Goal: Complete application form

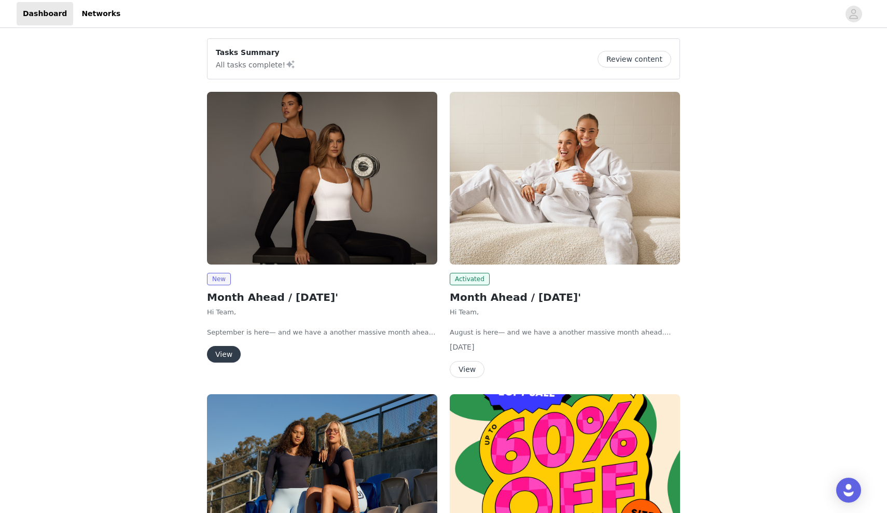
click at [220, 353] on button "View" at bounding box center [224, 354] width 34 height 17
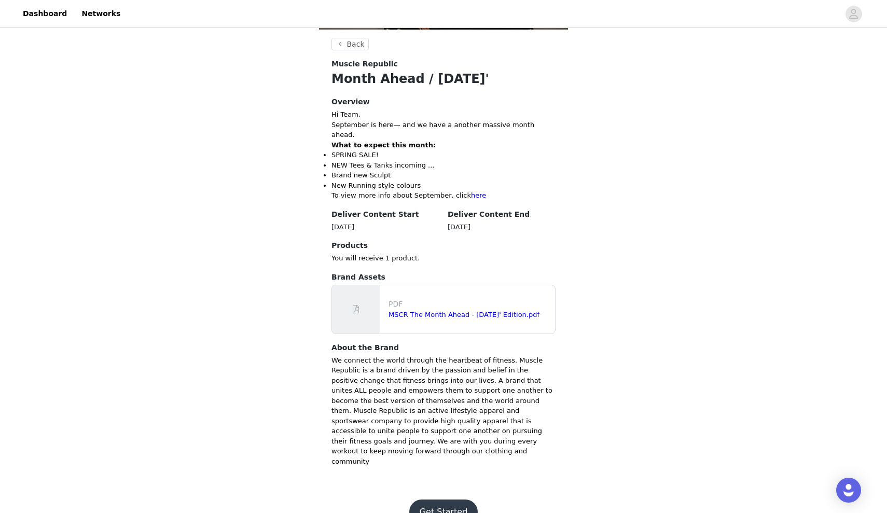
scroll to position [166, 0]
click at [452, 500] on button "Get Started" at bounding box center [443, 512] width 69 height 25
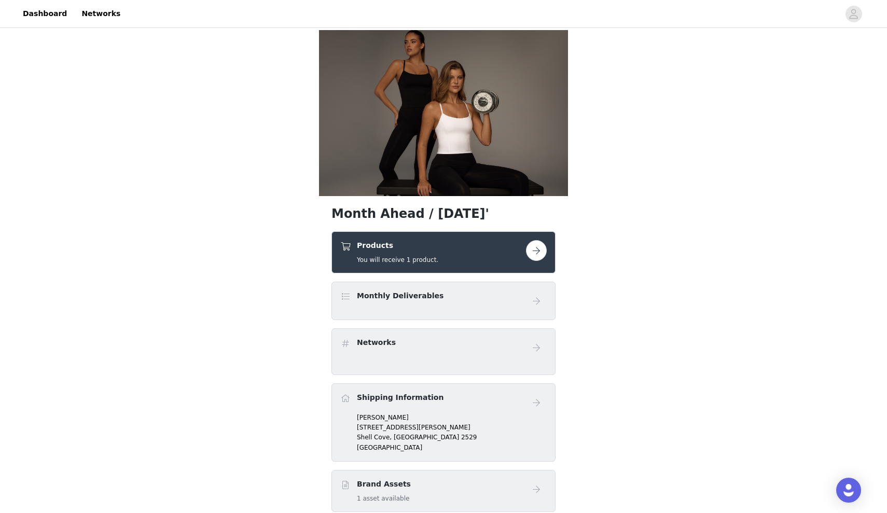
click at [539, 244] on button "button" at bounding box center [536, 250] width 21 height 21
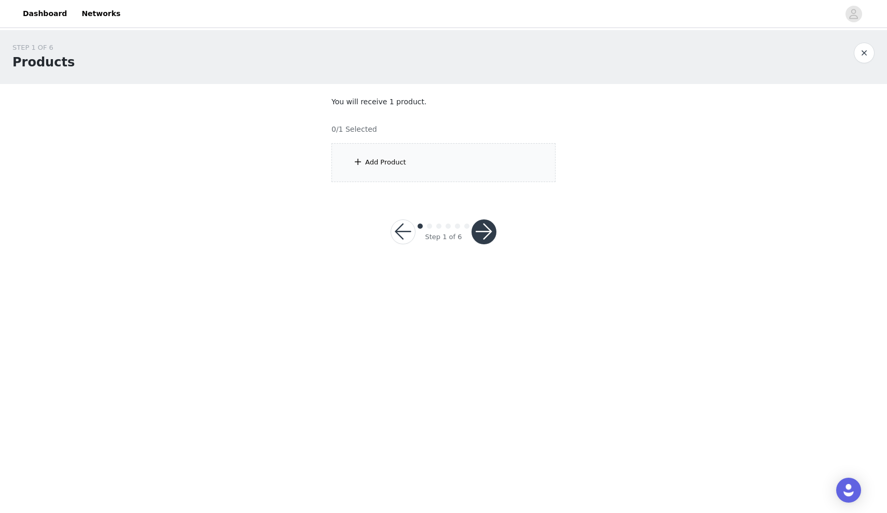
click at [463, 160] on div "Add Product" at bounding box center [443, 162] width 224 height 39
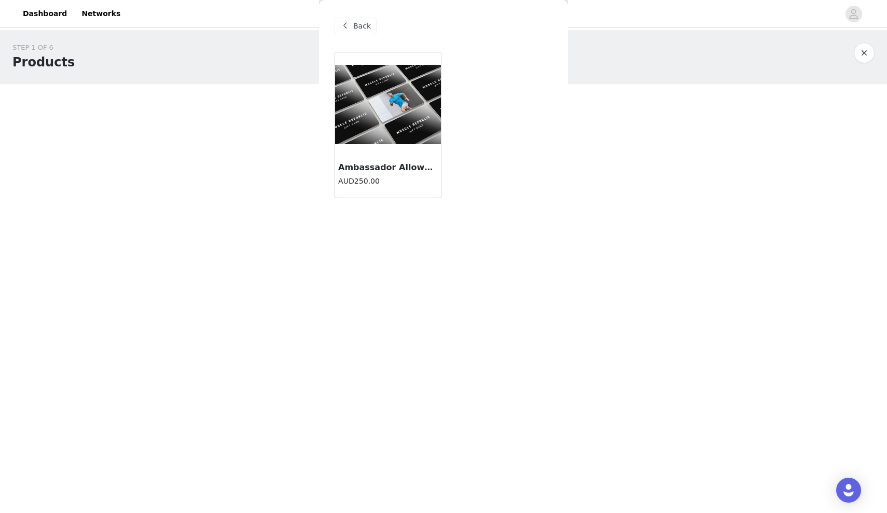
click at [393, 130] on img at bounding box center [388, 104] width 106 height 79
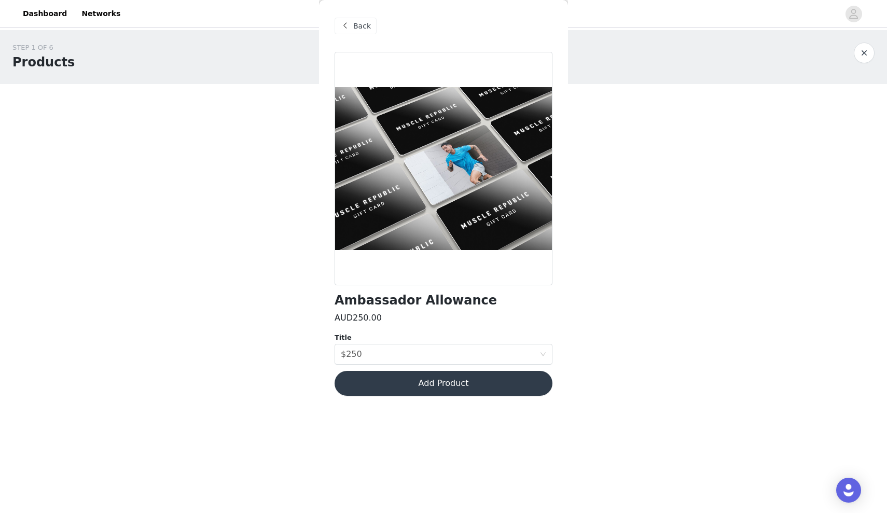
click at [471, 372] on button "Add Product" at bounding box center [444, 383] width 218 height 25
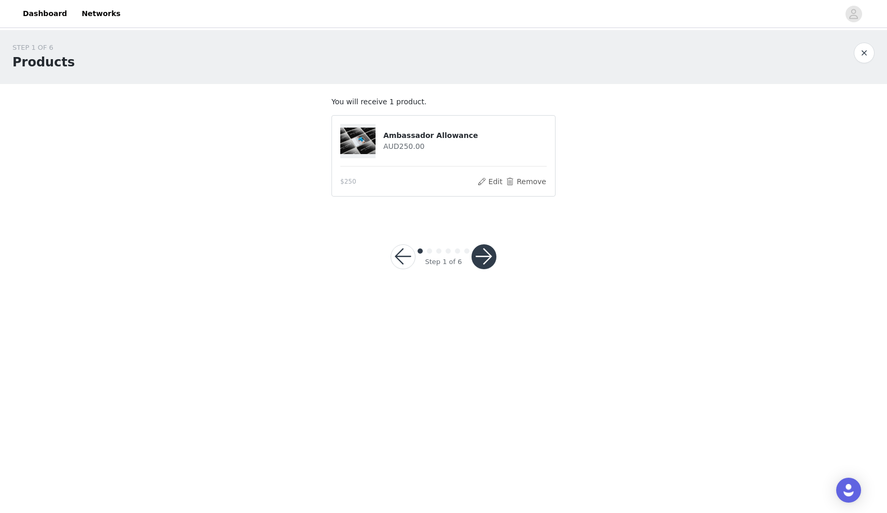
click at [489, 254] on button "button" at bounding box center [483, 256] width 25 height 25
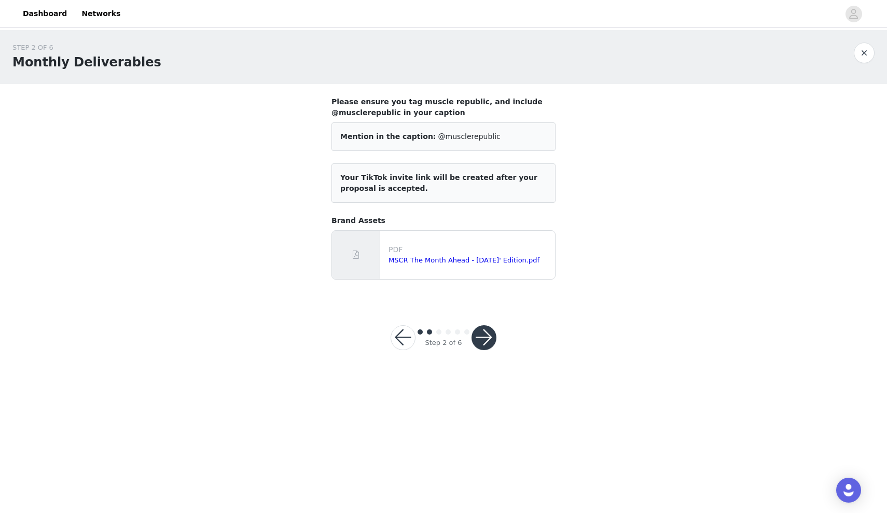
click at [481, 331] on button "button" at bounding box center [483, 337] width 25 height 25
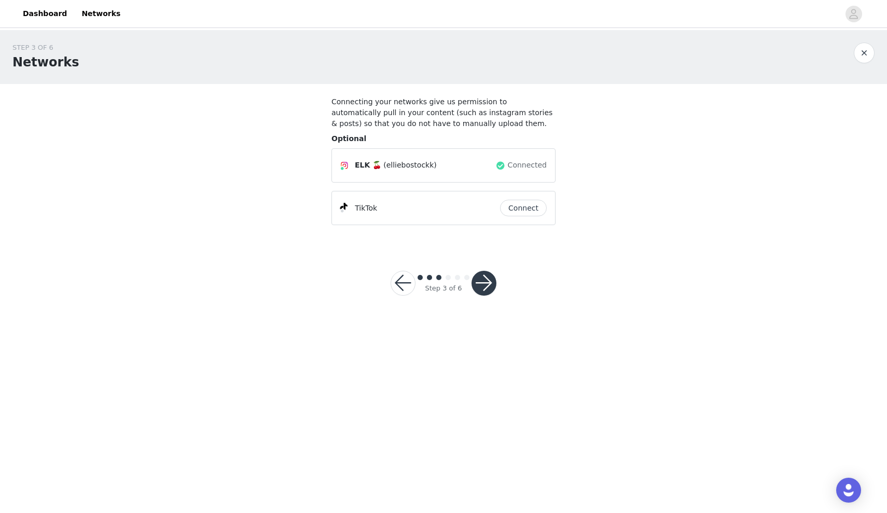
click at [490, 282] on button "button" at bounding box center [483, 283] width 25 height 25
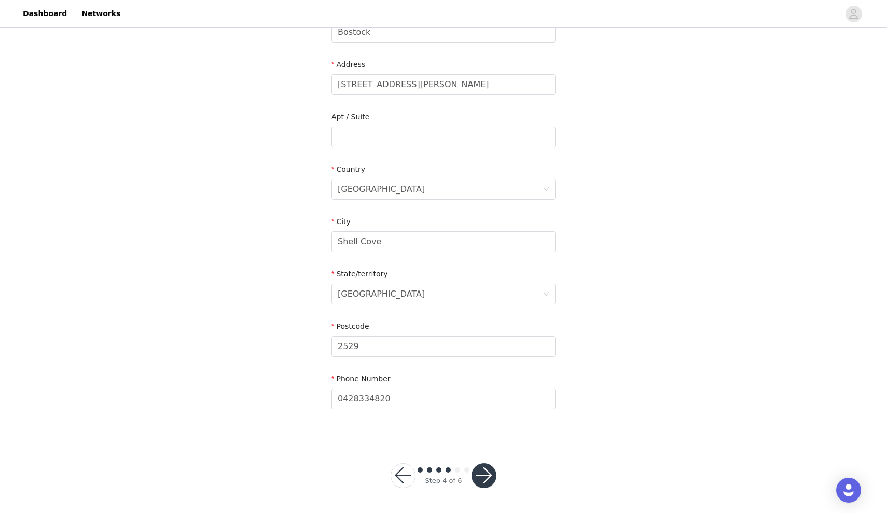
scroll to position [194, 0]
click at [479, 485] on button "button" at bounding box center [483, 476] width 25 height 25
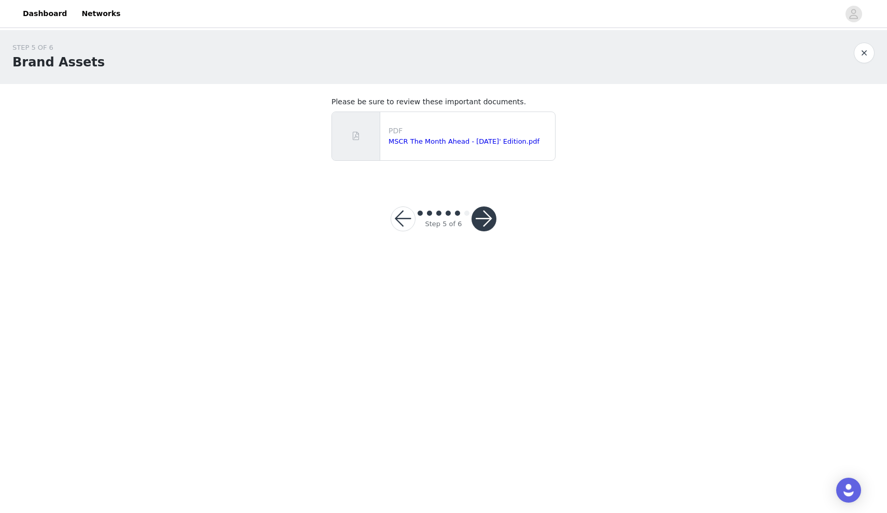
click at [481, 223] on button "button" at bounding box center [483, 218] width 25 height 25
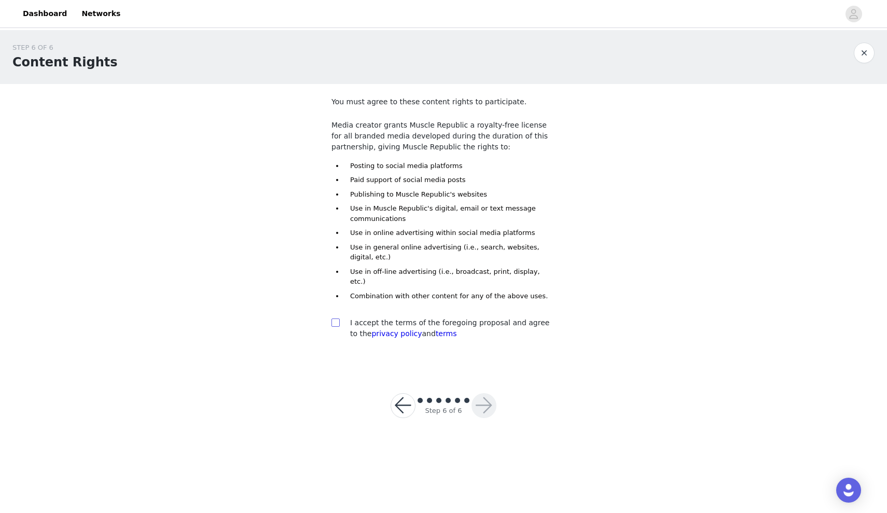
click at [335, 318] on input "checkbox" at bounding box center [334, 321] width 7 height 7
checkbox input "true"
click at [483, 395] on button "button" at bounding box center [483, 405] width 25 height 25
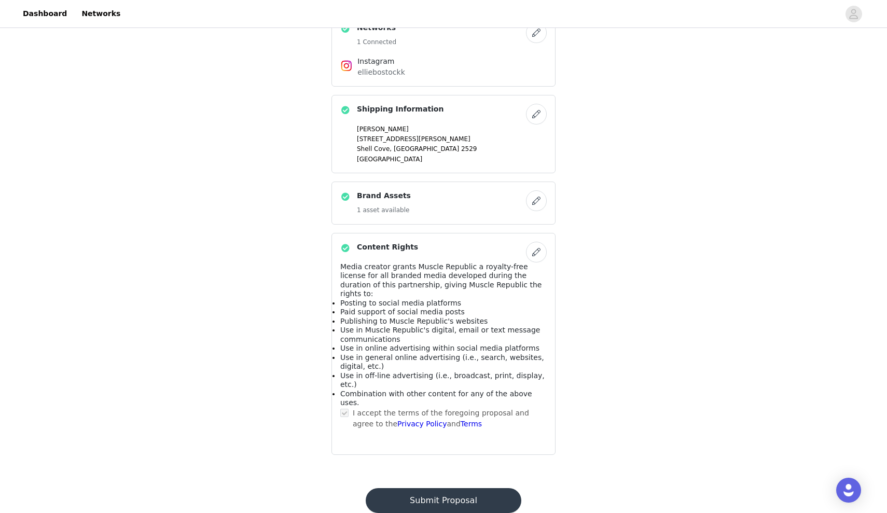
click at [462, 488] on button "Submit Proposal" at bounding box center [443, 500] width 155 height 25
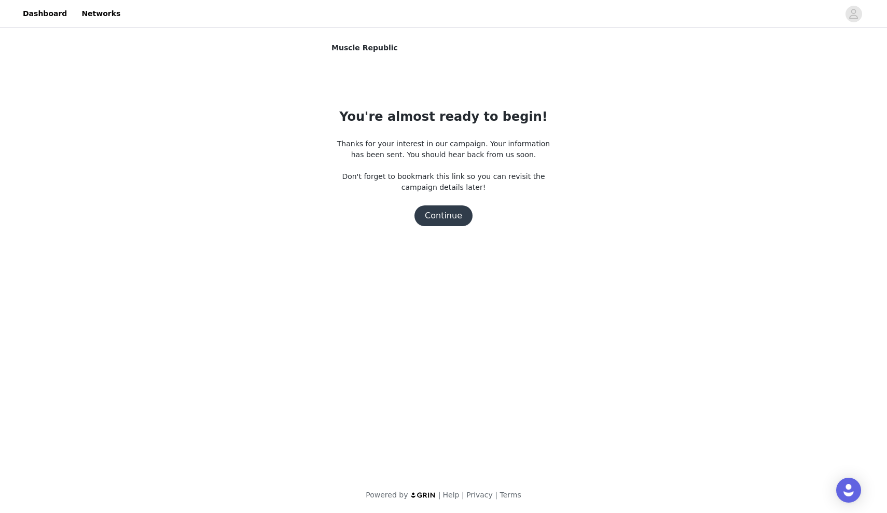
click at [453, 208] on button "Continue" at bounding box center [443, 215] width 58 height 21
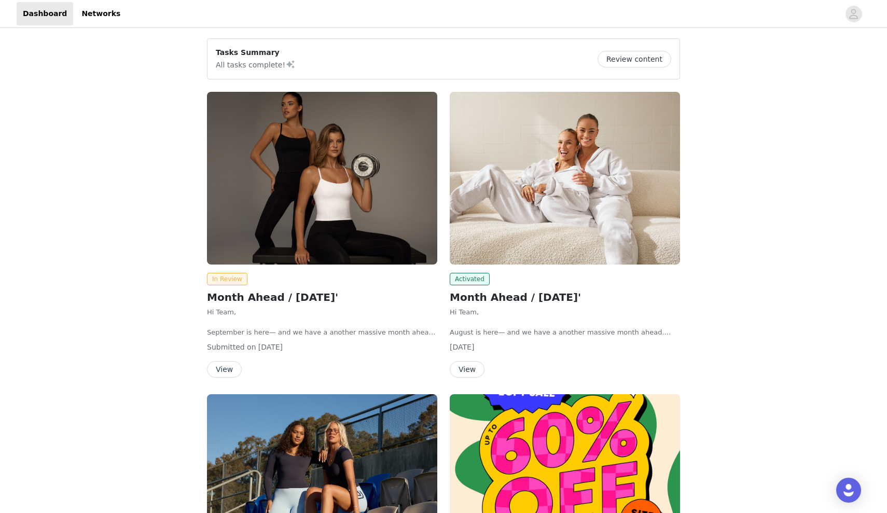
click at [536, 40] on article "Tasks Summary All tasks complete! Review content" at bounding box center [443, 58] width 473 height 41
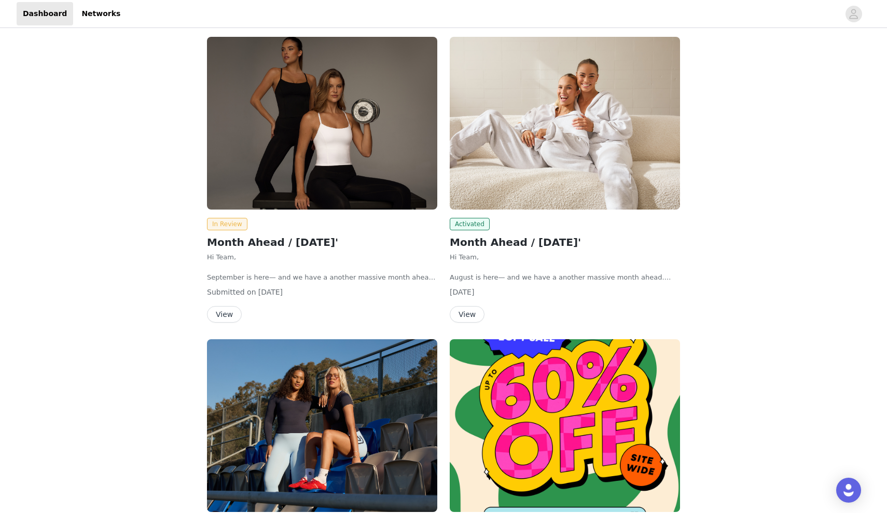
scroll to position [68, 0]
